Goal: Check status: Check status

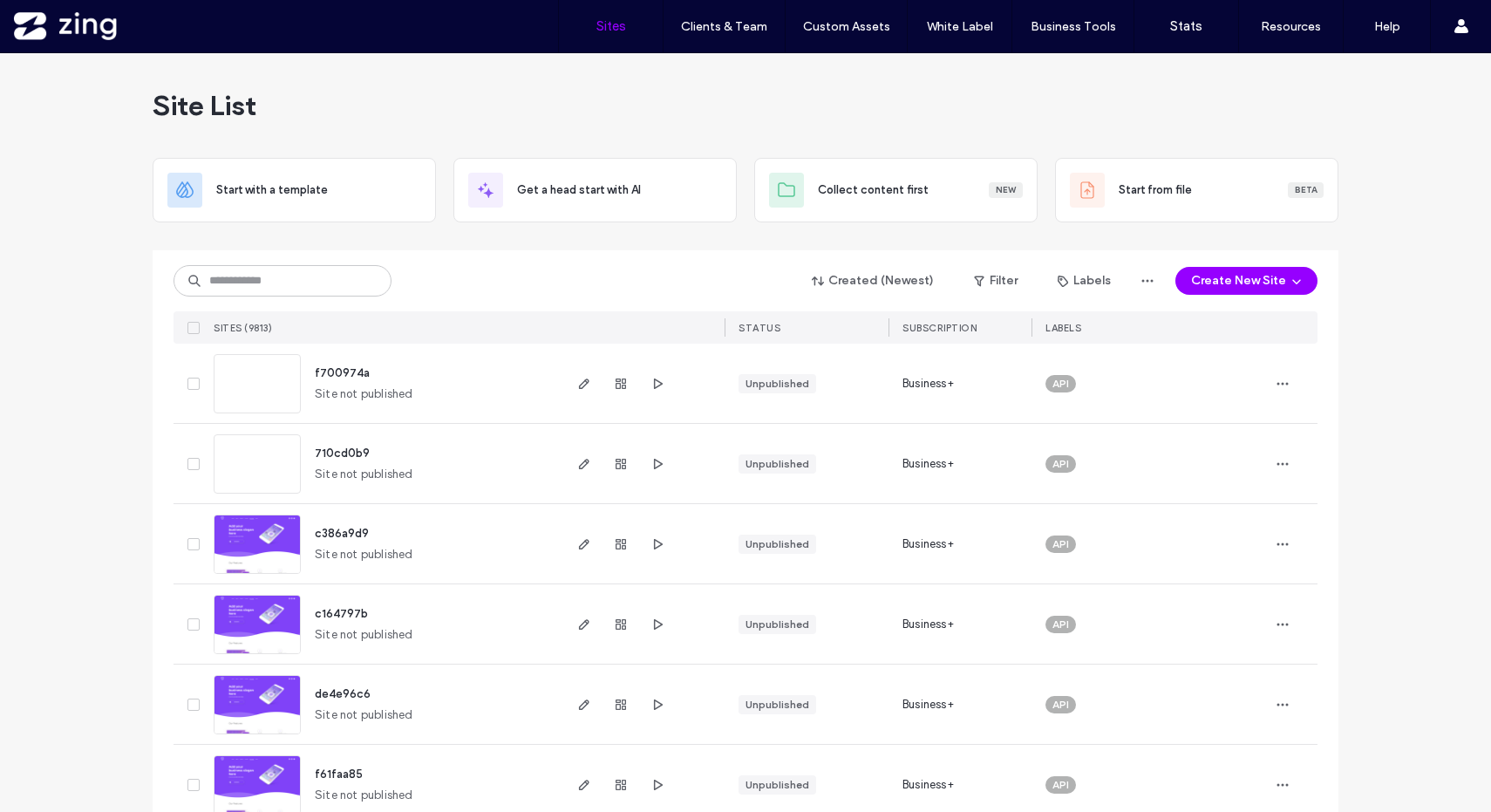
click at [856, 90] on div "Site List" at bounding box center [746, 105] width 1186 height 105
click at [307, 277] on input at bounding box center [282, 280] width 218 height 31
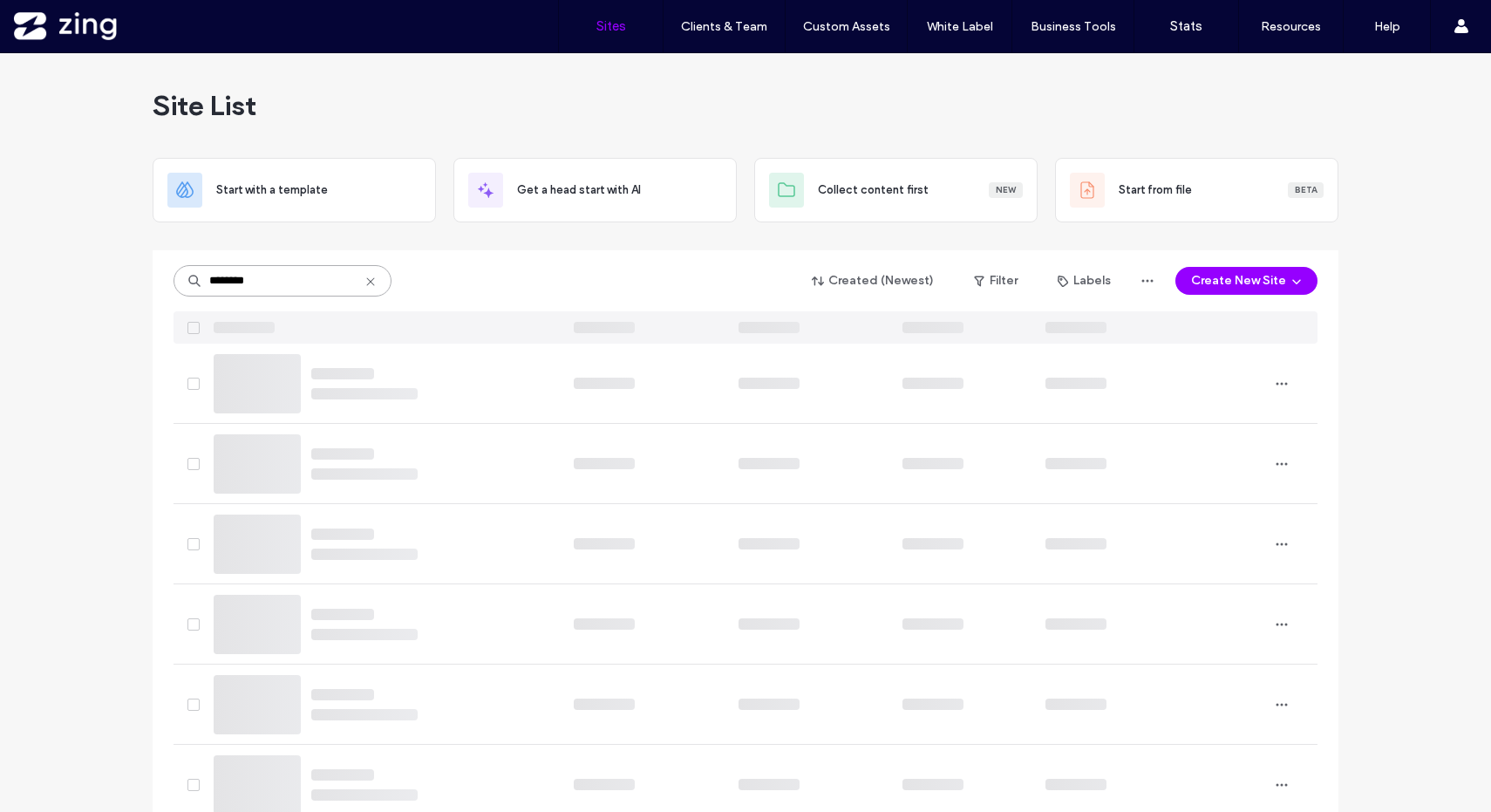
type input "********"
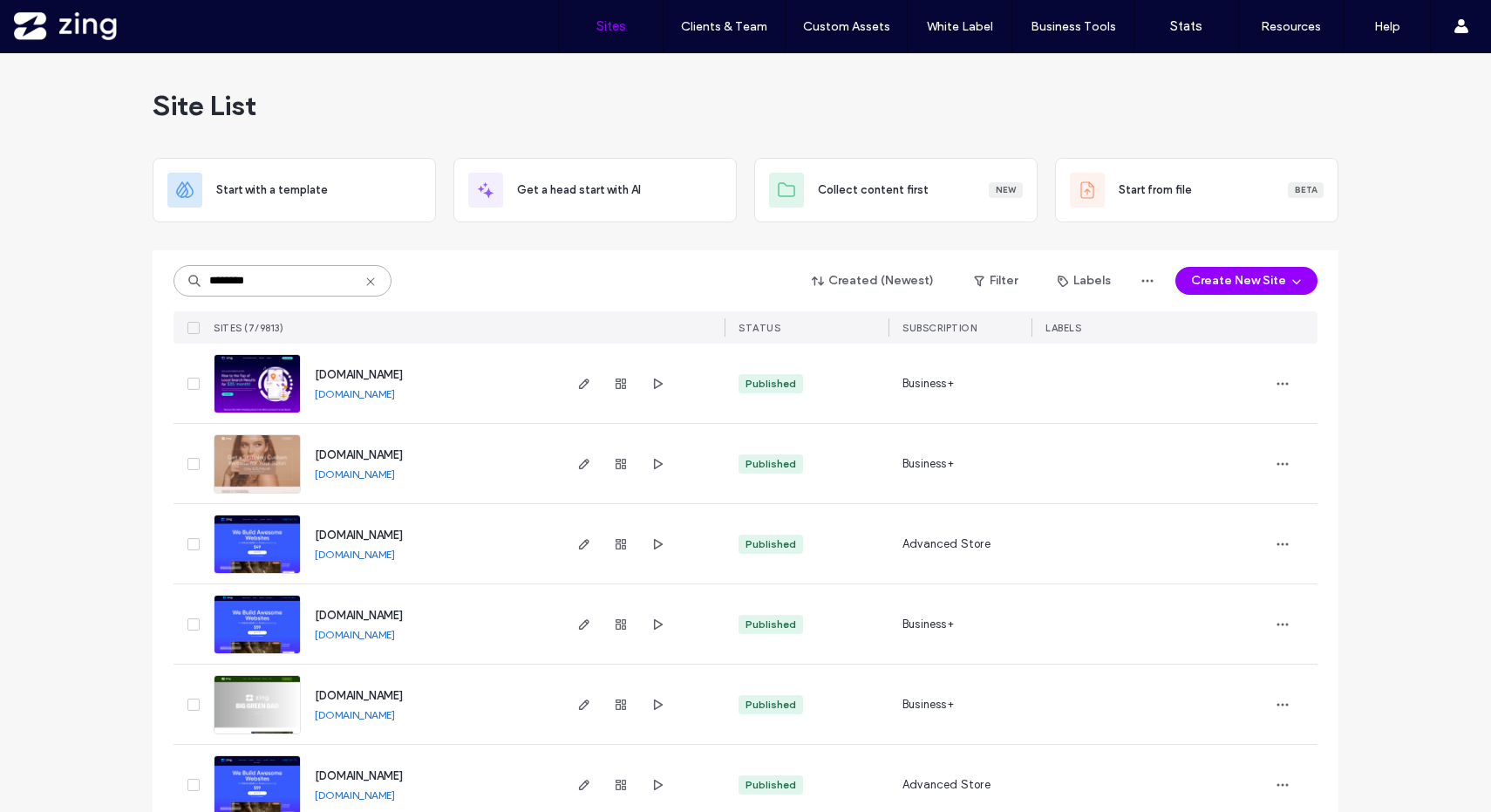
scroll to position [114, 0]
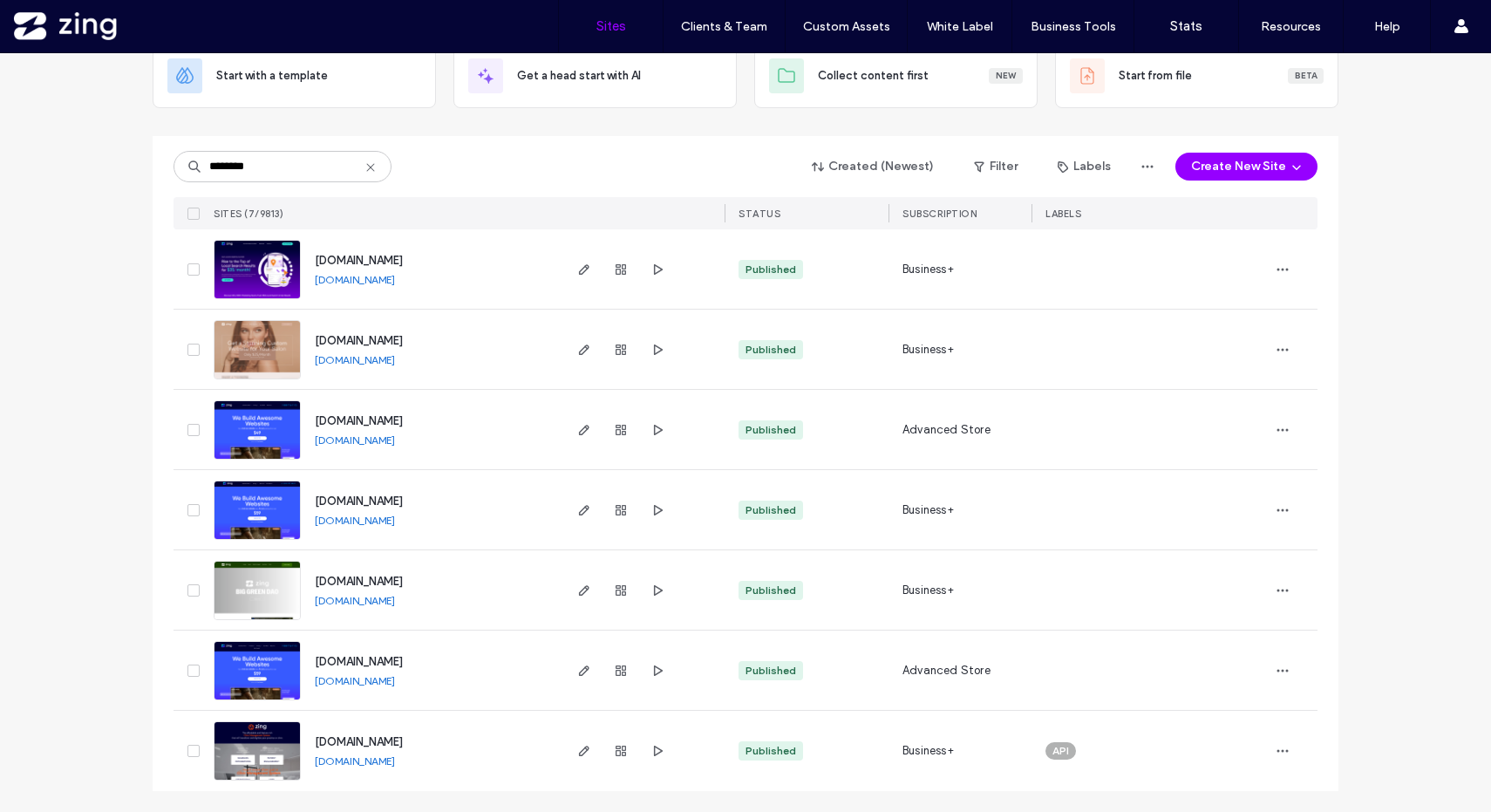
click at [269, 671] on img at bounding box center [257, 702] width 85 height 119
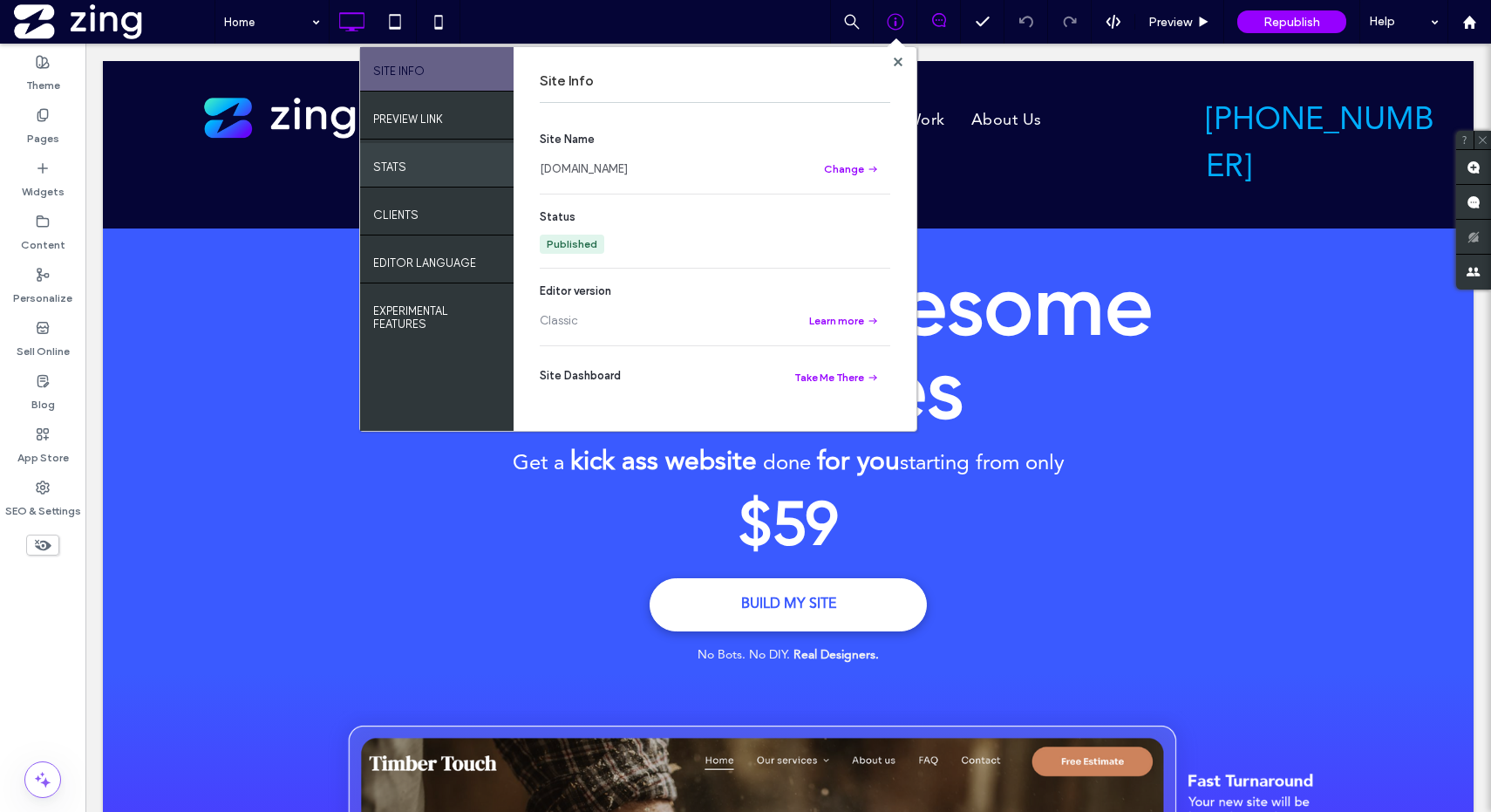
click at [434, 172] on div "STATS" at bounding box center [437, 164] width 154 height 44
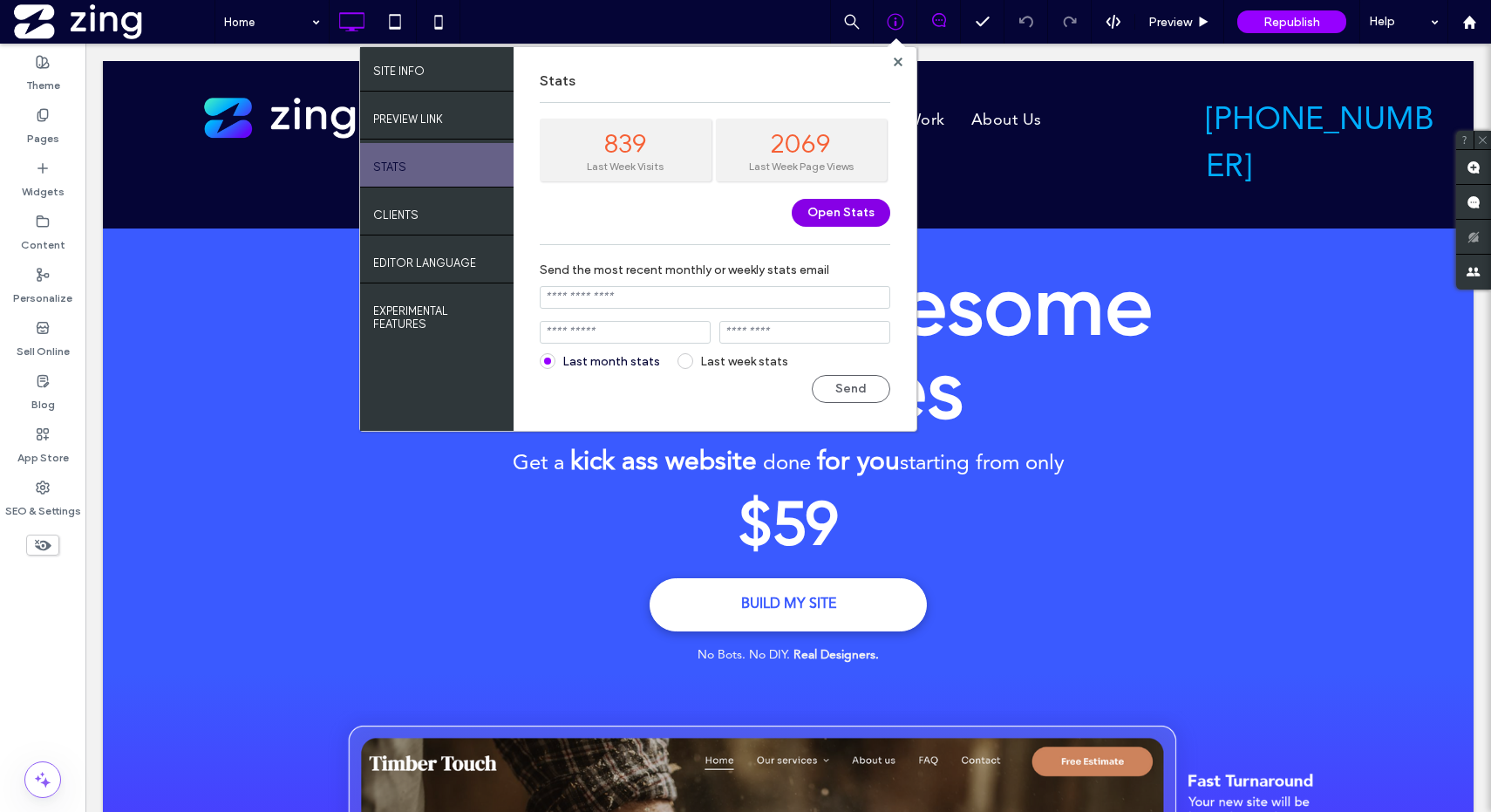
click at [853, 216] on button "Open Stats" at bounding box center [842, 212] width 99 height 28
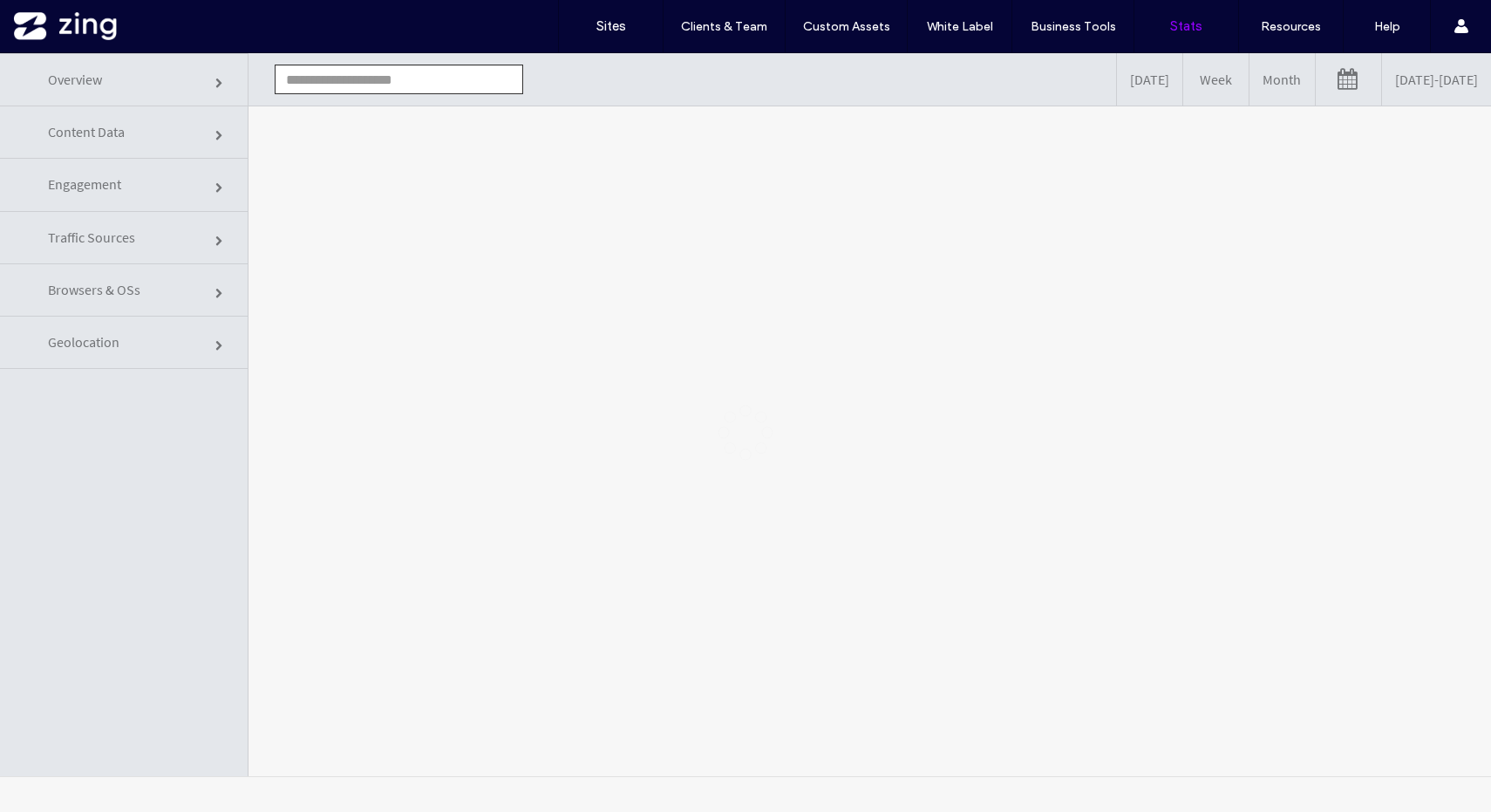
type input "**********"
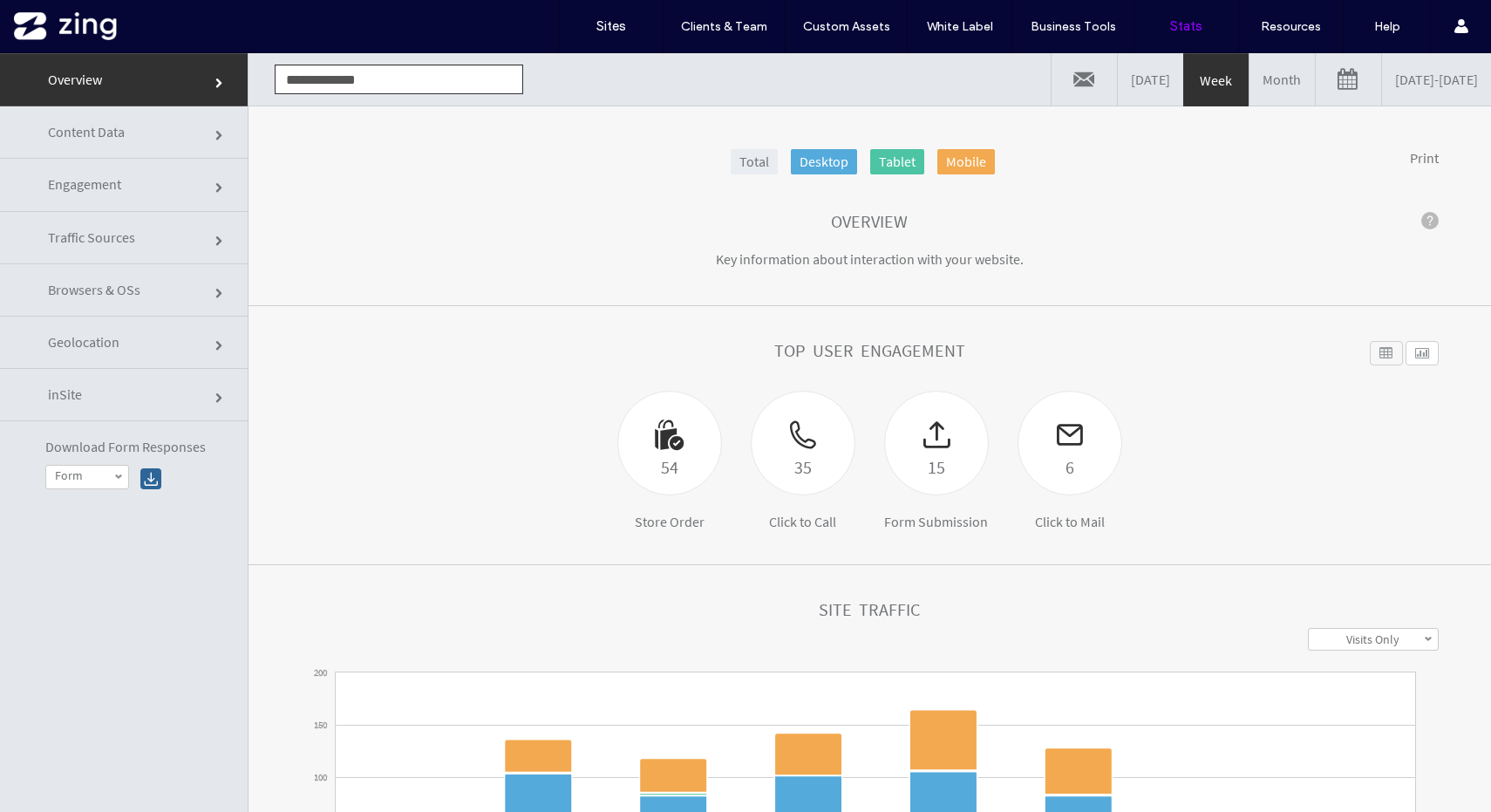
click at [168, 227] on link "Traffic Sources" at bounding box center [124, 238] width 248 height 52
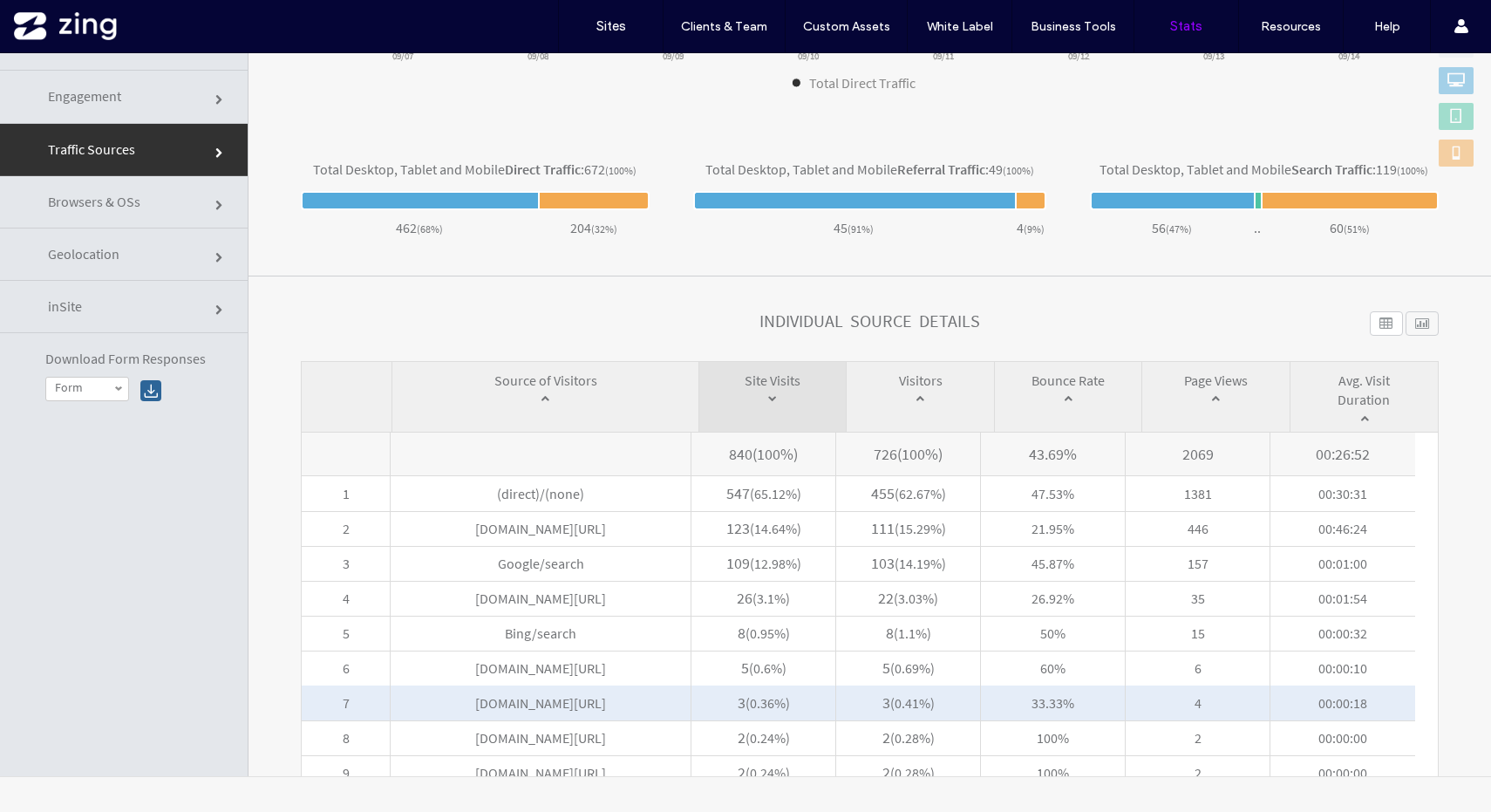
scroll to position [626, 0]
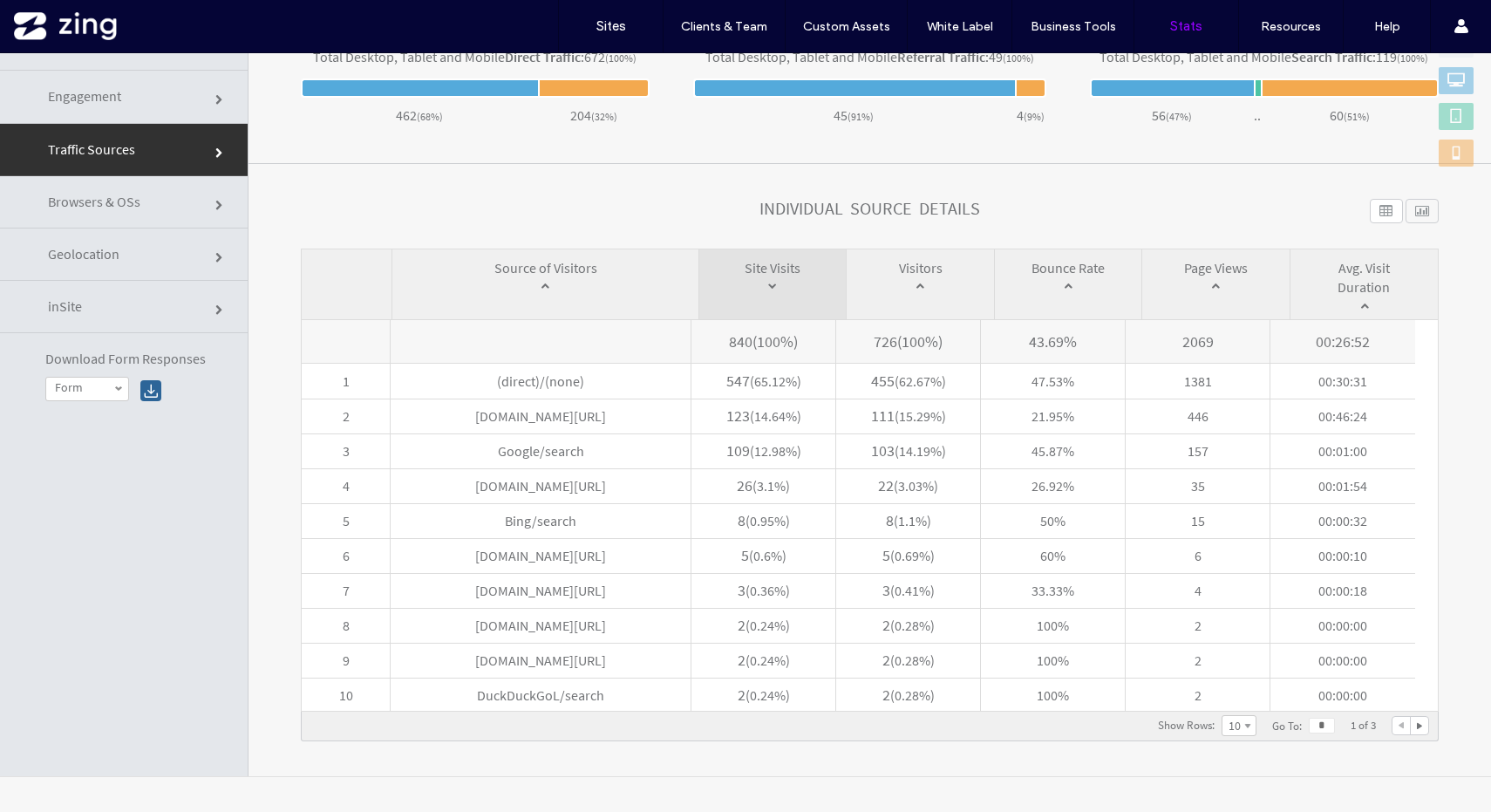
click at [1411, 724] on div at bounding box center [1419, 725] width 17 height 17
type input "*"
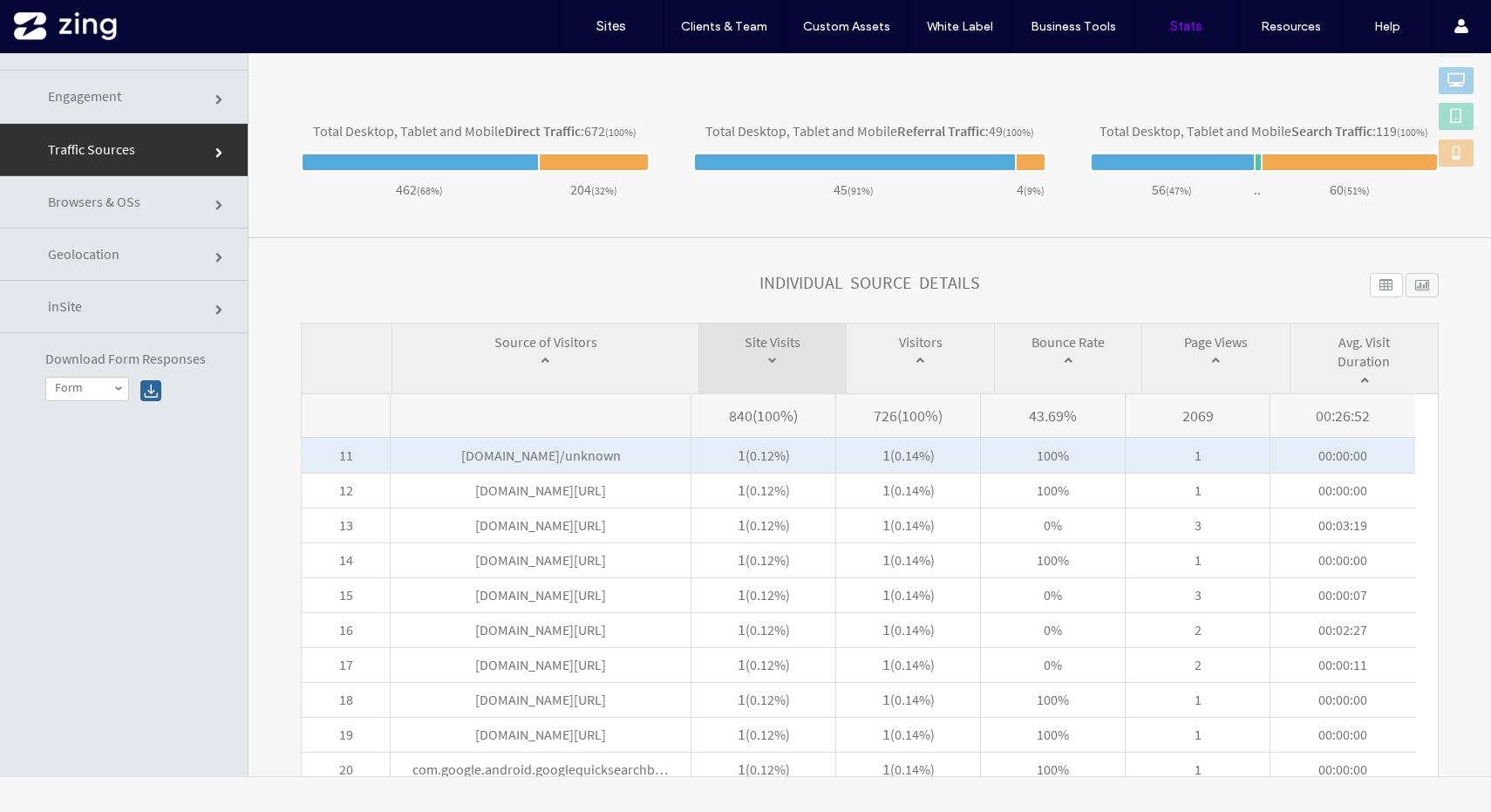
scroll to position [546, 0]
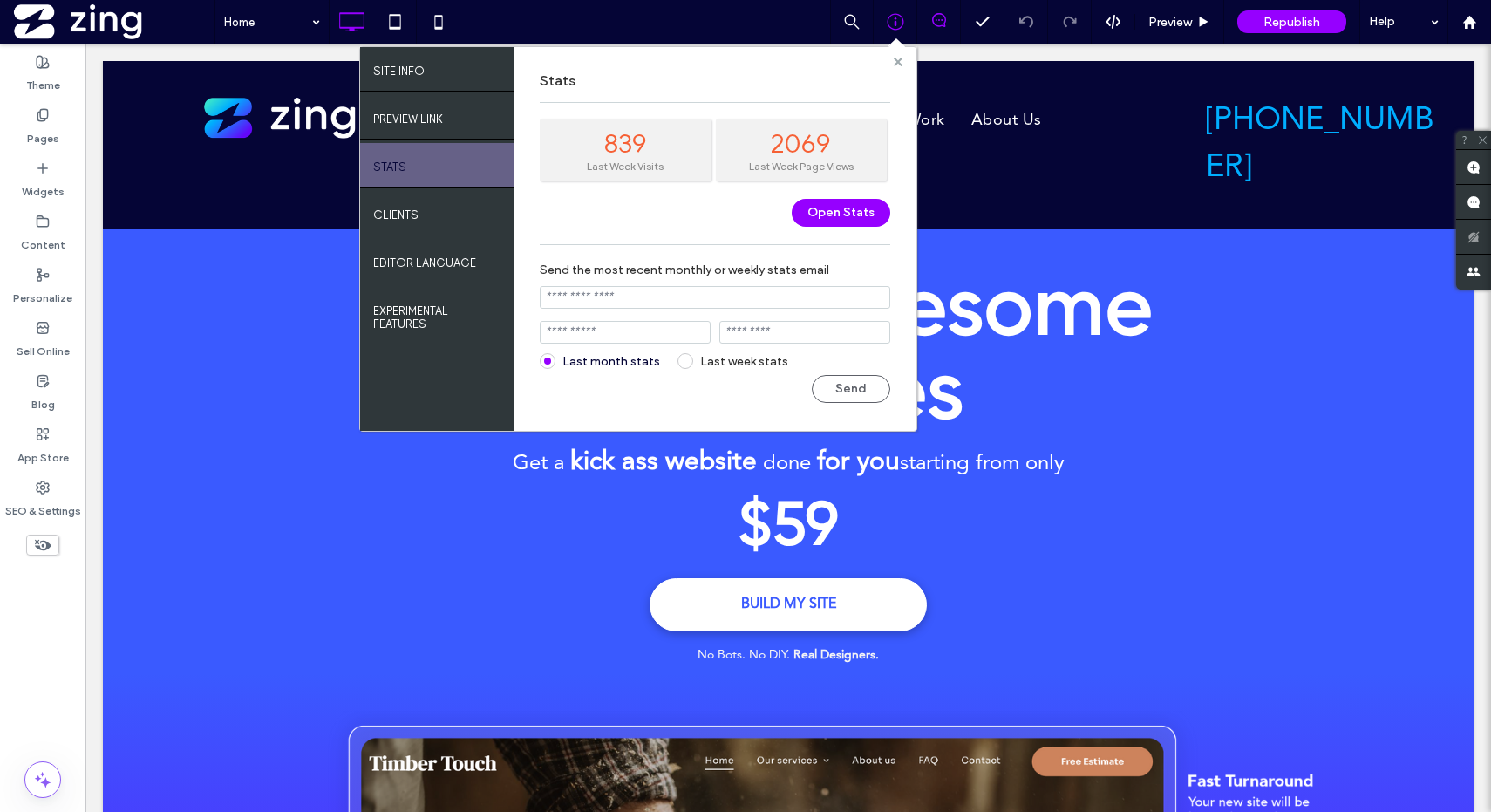
click at [896, 60] on use at bounding box center [897, 61] width 9 height 9
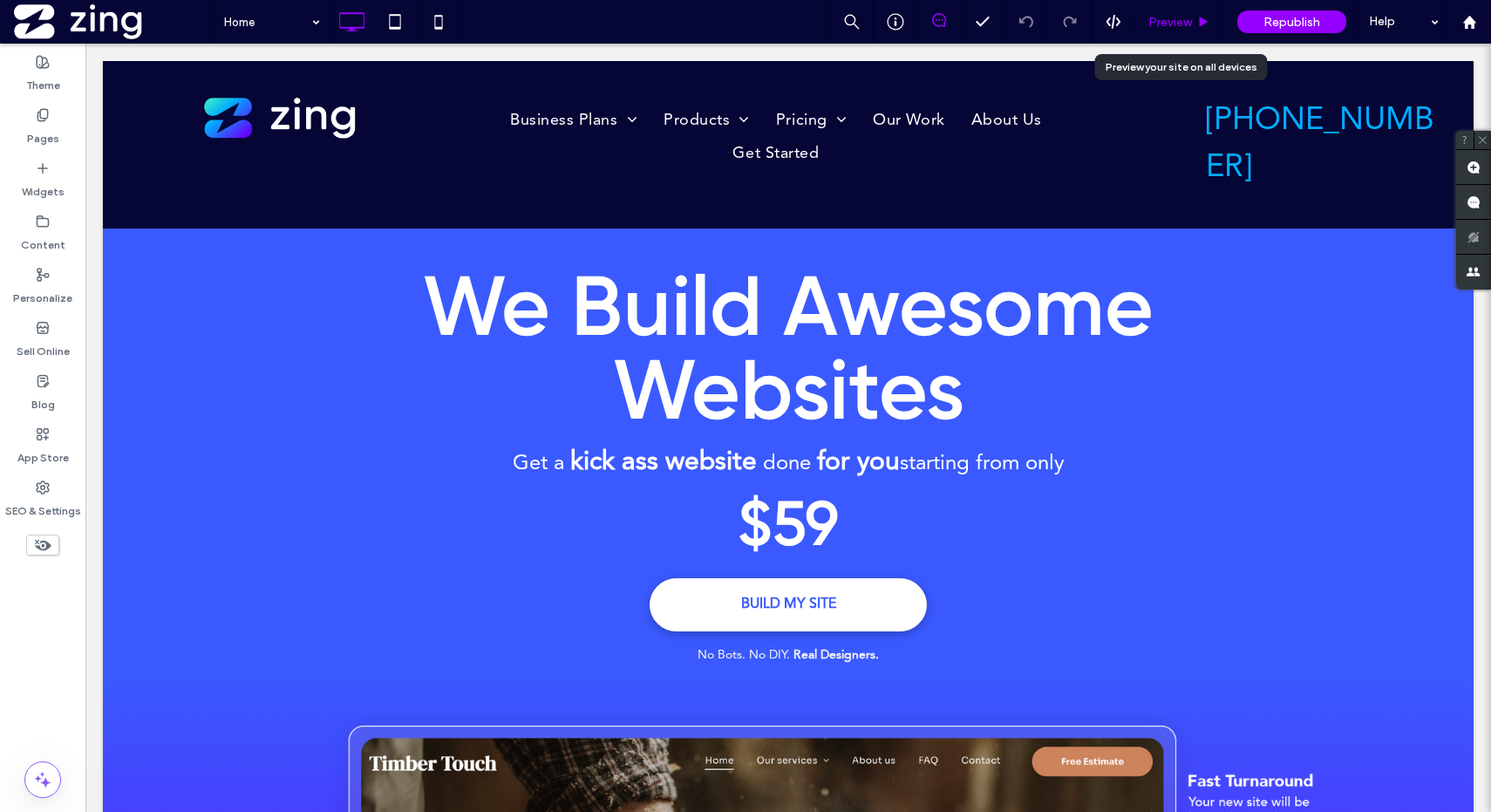
click at [1161, 26] on span "Preview" at bounding box center [1170, 22] width 44 height 15
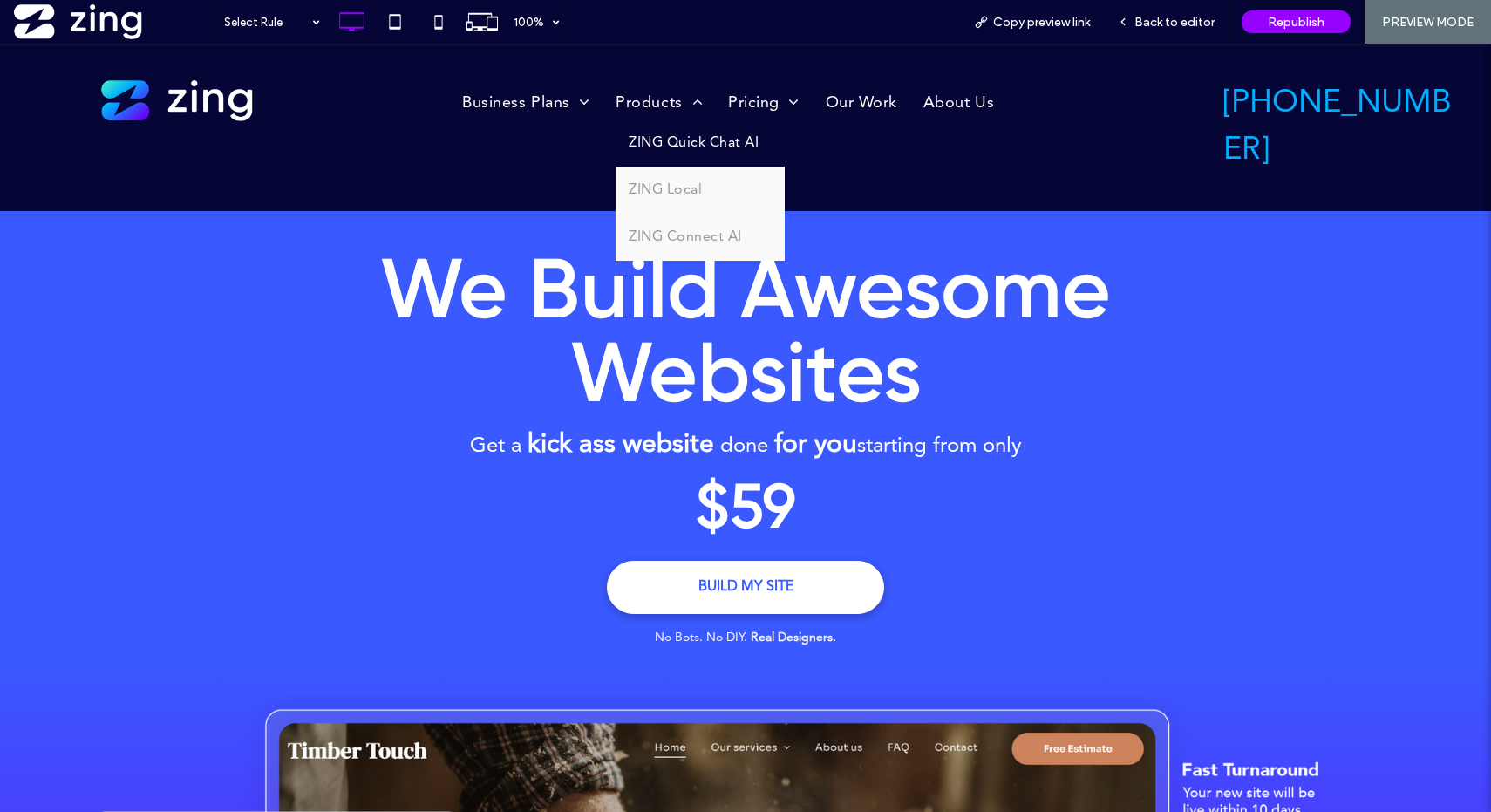
click at [704, 145] on span "ZING Quick Chat AI" at bounding box center [693, 143] width 130 height 21
